Goal: Task Accomplishment & Management: Use online tool/utility

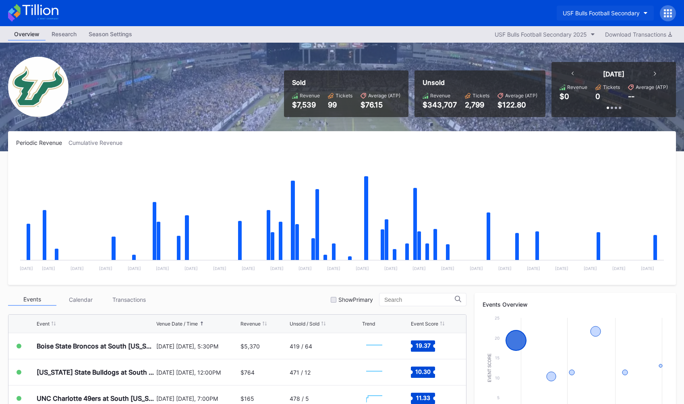
click at [594, 10] on div "USF Bulls Football Secondary" at bounding box center [601, 13] width 77 height 7
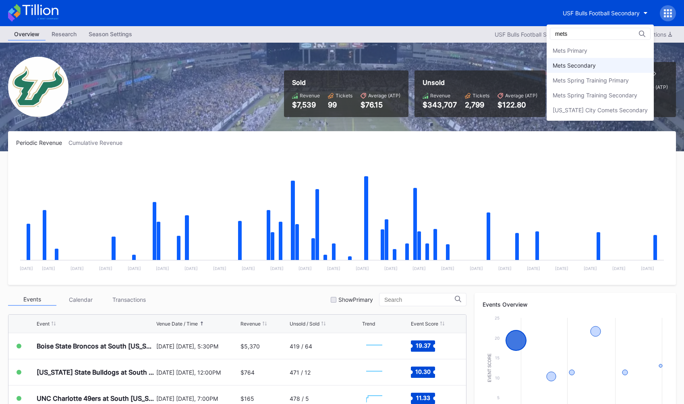
type input "mets"
click at [588, 65] on div "Mets Secondary" at bounding box center [574, 65] width 43 height 7
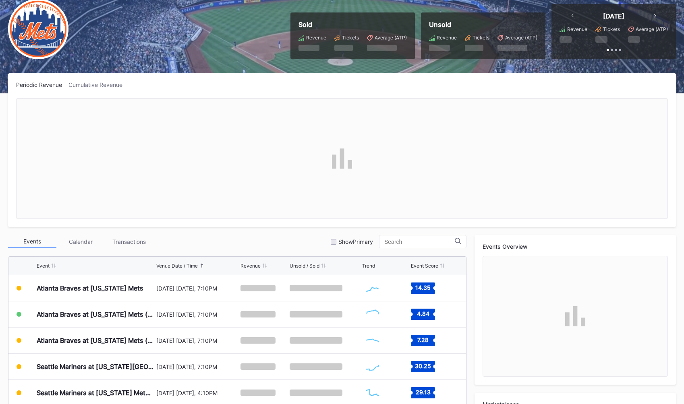
scroll to position [66, 0]
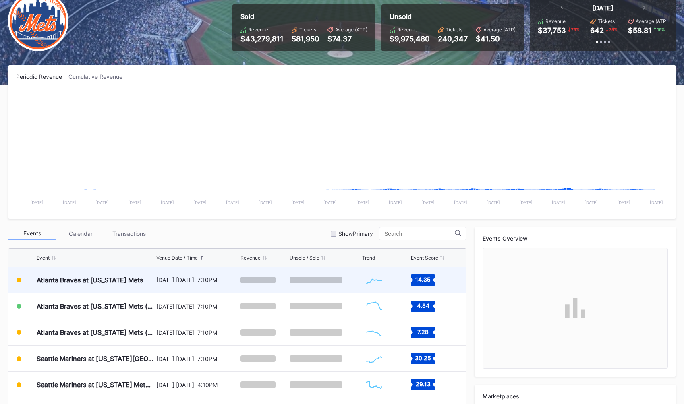
click at [120, 282] on div "Atlanta Braves at [US_STATE] Mets" at bounding box center [90, 280] width 107 height 8
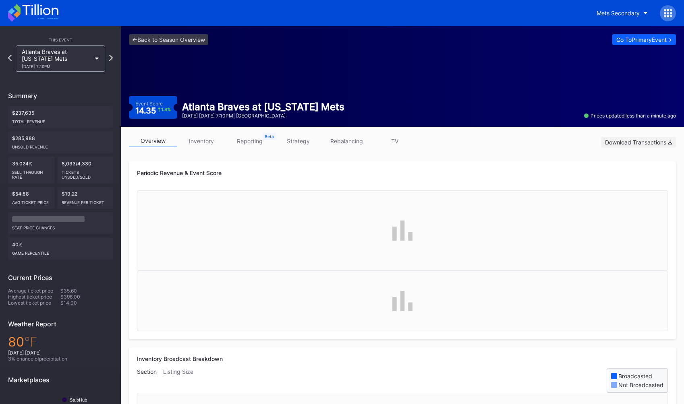
click at [634, 141] on div "Download Transactions" at bounding box center [638, 142] width 67 height 7
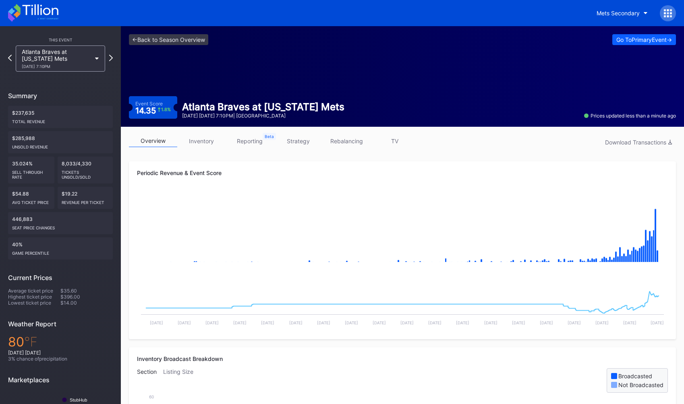
click at [204, 140] on link "inventory" at bounding box center [201, 141] width 48 height 12
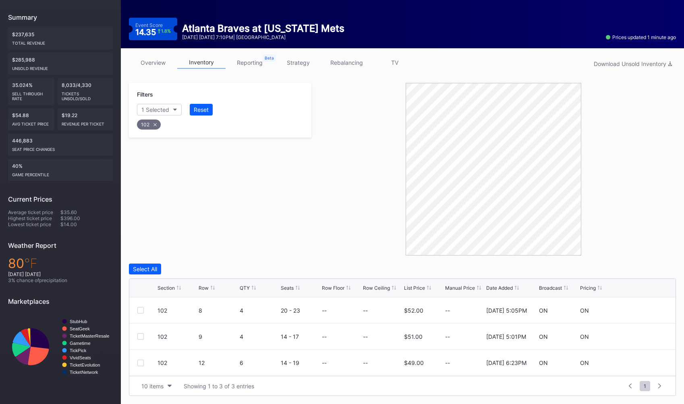
scroll to position [78, 0]
click at [267, 153] on div "Filters 1 Selected Reset 102" at bounding box center [220, 169] width 182 height 173
click at [305, 224] on div "Filters 1 Selected Reset 102" at bounding box center [220, 169] width 182 height 173
click at [285, 223] on div "Filters 1 Selected Reset 102" at bounding box center [220, 169] width 182 height 173
click at [308, 219] on div "Filters 1 Selected Reset 102" at bounding box center [220, 169] width 182 height 173
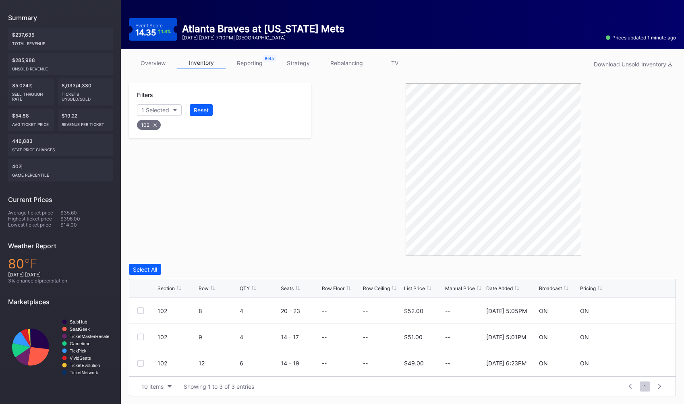
click at [153, 124] on icon at bounding box center [154, 125] width 3 height 3
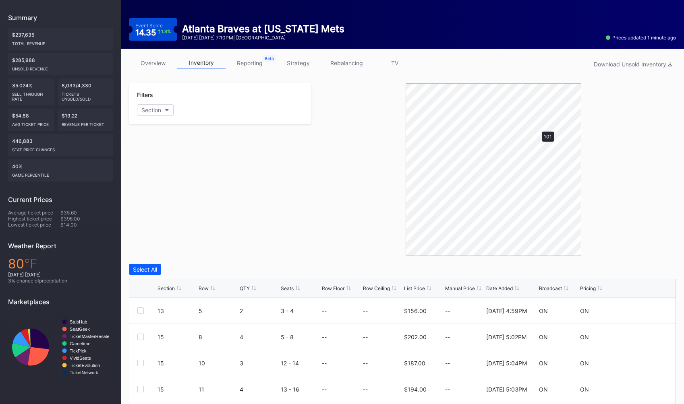
scroll to position [61, 0]
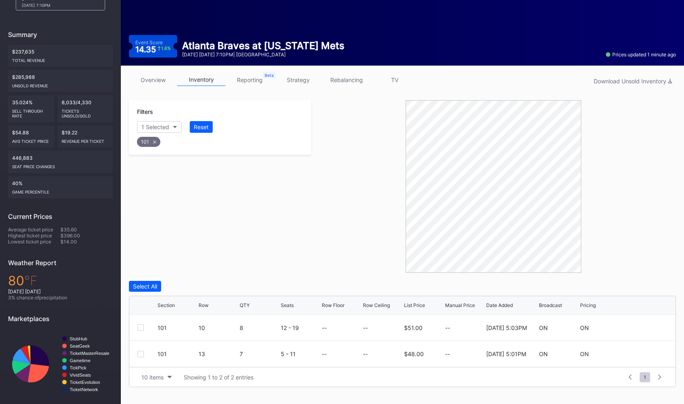
click at [279, 213] on div "Filters 1 Selected Reset 101" at bounding box center [220, 186] width 182 height 173
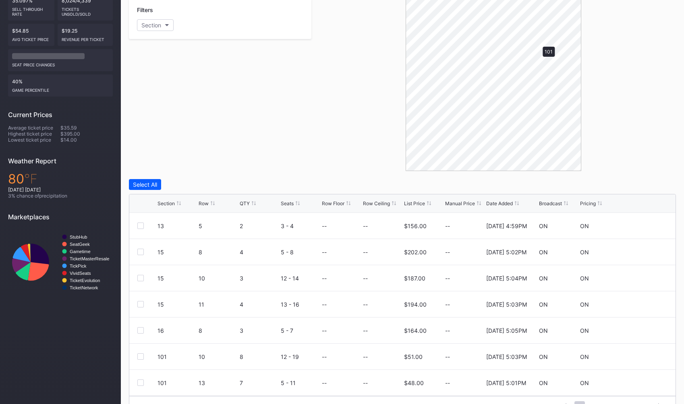
scroll to position [61, 0]
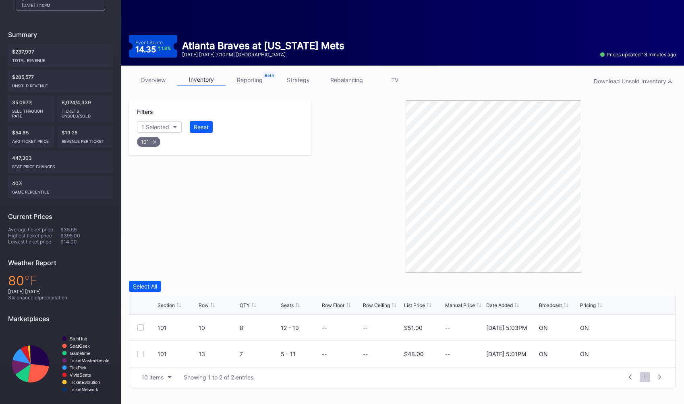
click at [270, 232] on div "Filters 1 Selected Reset 101" at bounding box center [220, 186] width 182 height 173
click at [256, 234] on div "Filters 1 Selected Reset 101" at bounding box center [220, 186] width 182 height 173
click at [158, 79] on link "overview" at bounding box center [153, 80] width 48 height 12
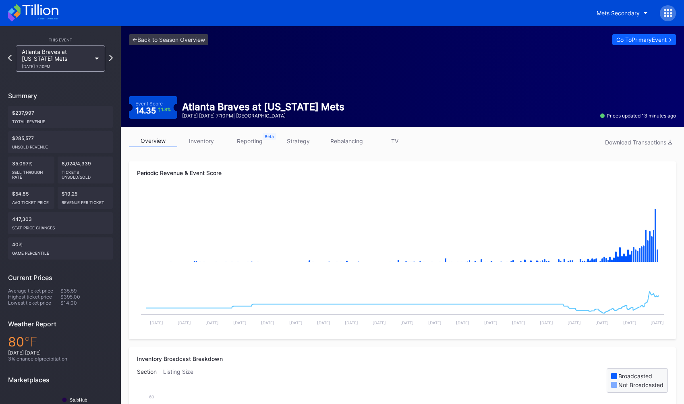
click at [201, 137] on link "inventory" at bounding box center [201, 141] width 48 height 12
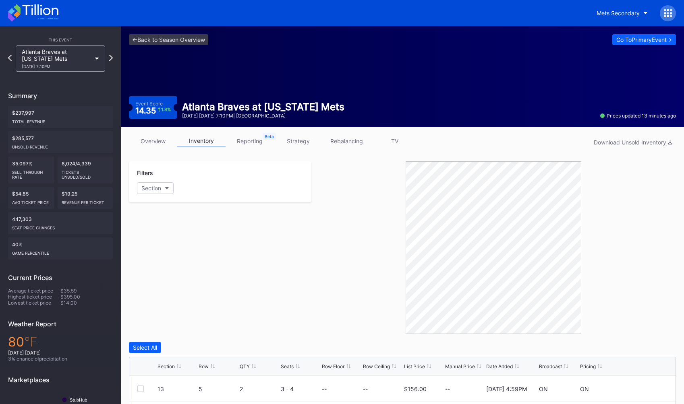
click at [287, 259] on div "Filters Section" at bounding box center [220, 248] width 182 height 173
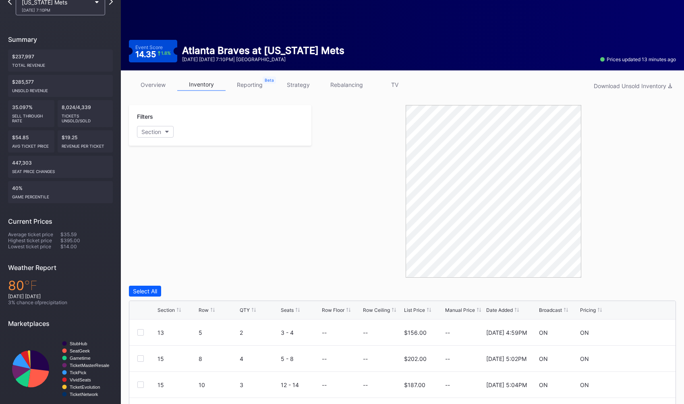
scroll to position [63, 0]
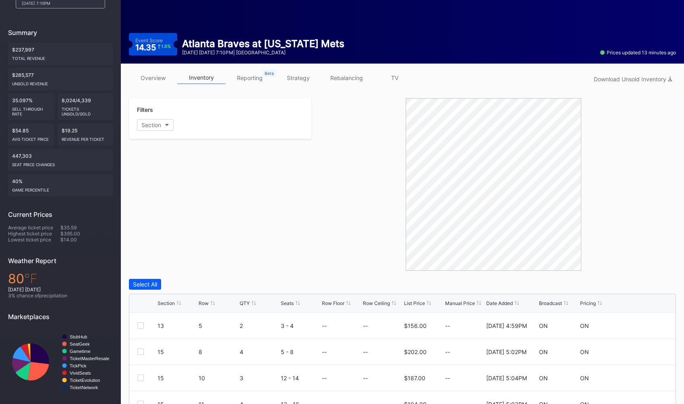
click at [343, 147] on div at bounding box center [493, 184] width 365 height 173
